Goal: Book appointment/travel/reservation: Book appointment/travel/reservation

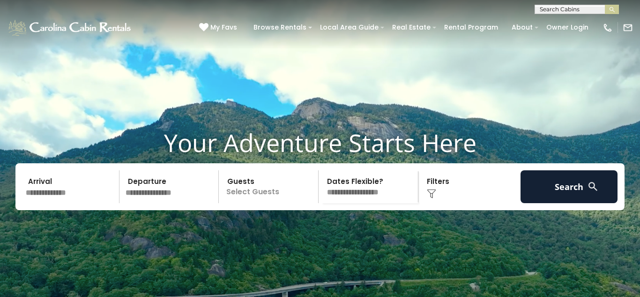
click at [49, 203] on input "text" at bounding box center [70, 186] width 97 height 33
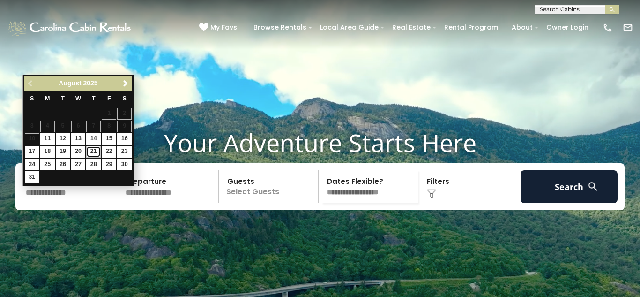
click at [95, 152] on link "21" at bounding box center [93, 152] width 15 height 12
type input "*******"
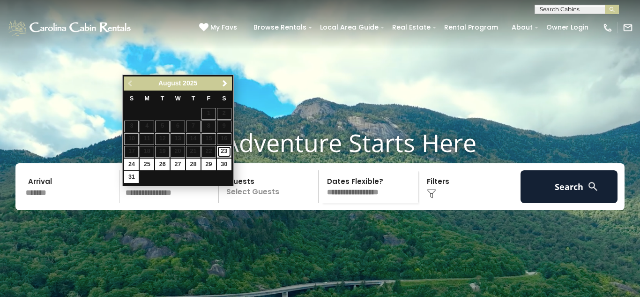
click at [224, 152] on link "23" at bounding box center [224, 152] width 15 height 12
type input "*******"
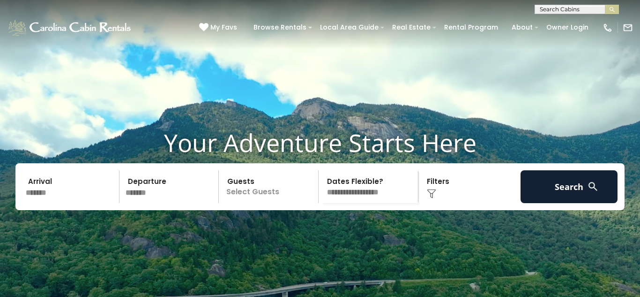
click at [256, 203] on p "Select Guests" at bounding box center [270, 186] width 97 height 33
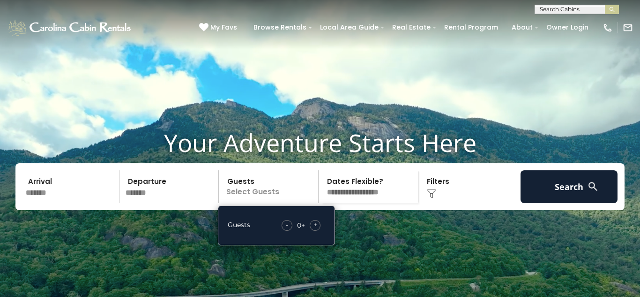
click at [316, 229] on span "+" at bounding box center [316, 224] width 4 height 9
click at [463, 203] on div "Click to Choose" at bounding box center [469, 186] width 97 height 33
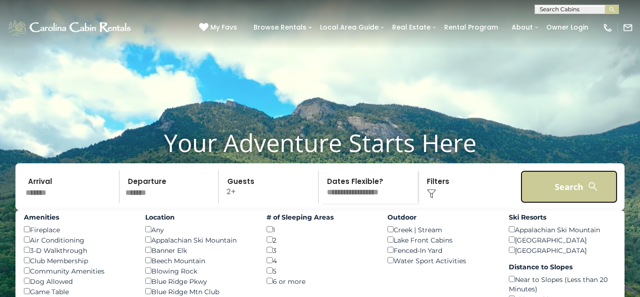
click at [560, 202] on button "Search" at bounding box center [569, 186] width 97 height 33
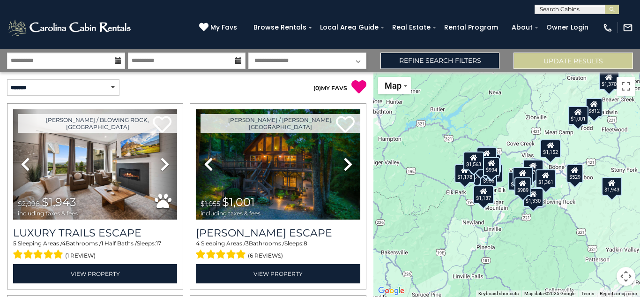
click at [297, 91] on p "( 0 ) MY FAVS" at bounding box center [276, 86] width 179 height 15
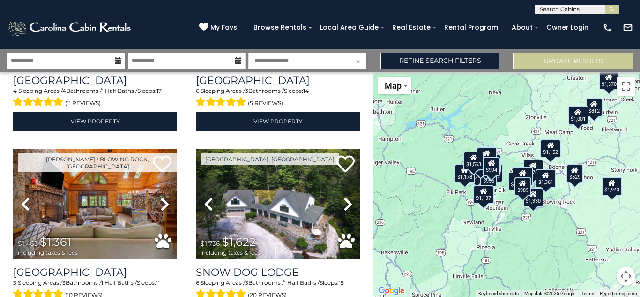
scroll to position [1687, 0]
